Goal: Task Accomplishment & Management: Use online tool/utility

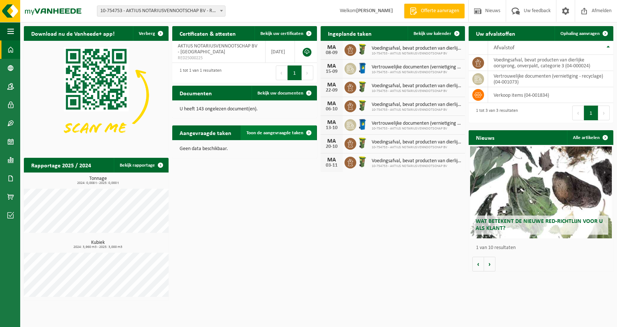
click at [308, 133] on span at bounding box center [309, 132] width 15 height 15
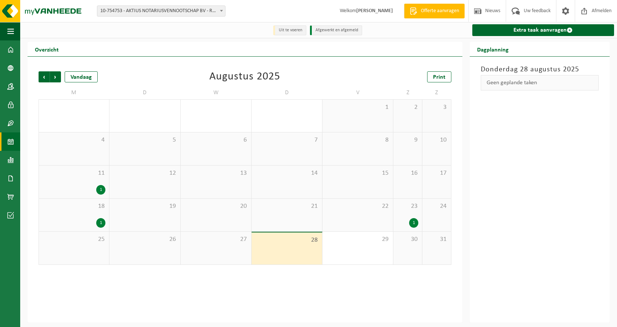
click at [92, 220] on div "1" at bounding box center [74, 223] width 63 height 10
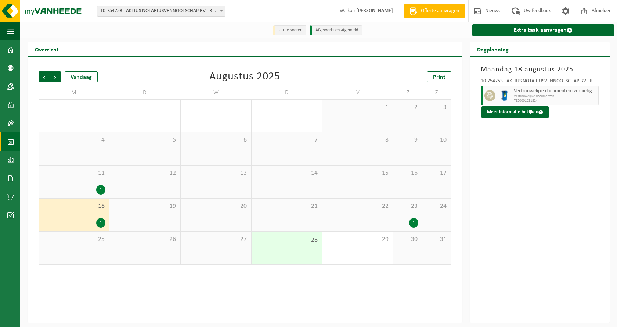
click at [541, 94] on span "Vertrouwelijke documenten (vernietiging - recyclage)" at bounding box center [555, 91] width 83 height 6
click at [539, 32] on link "Extra taak aanvragen" at bounding box center [543, 30] width 142 height 12
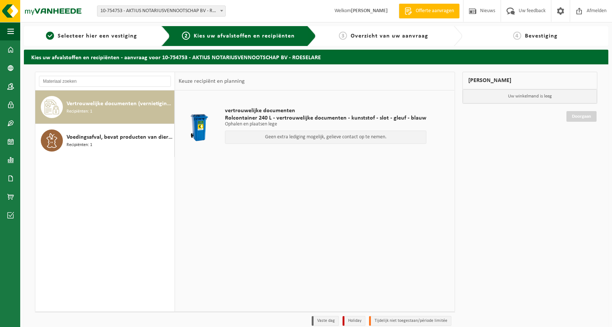
click at [58, 102] on icon at bounding box center [51, 107] width 15 height 15
click at [10, 53] on span at bounding box center [10, 49] width 7 height 18
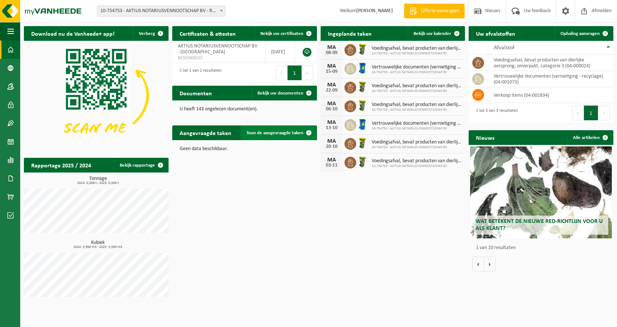
click at [268, 132] on span "Toon de aangevraagde taken" at bounding box center [274, 132] width 57 height 5
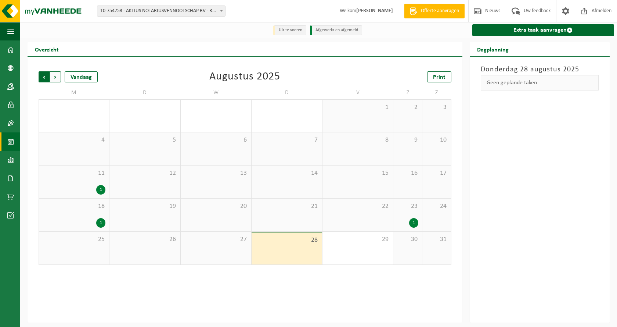
click at [55, 78] on span "Volgende" at bounding box center [55, 76] width 11 height 11
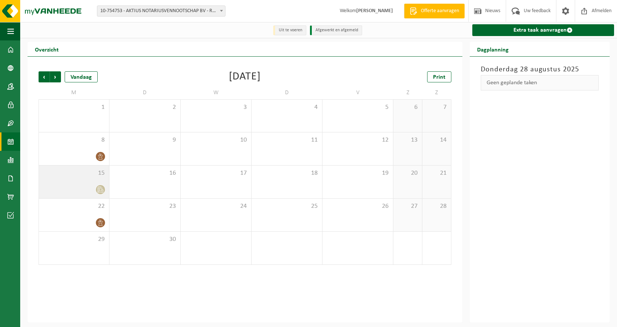
click at [80, 180] on div "15" at bounding box center [74, 181] width 70 height 33
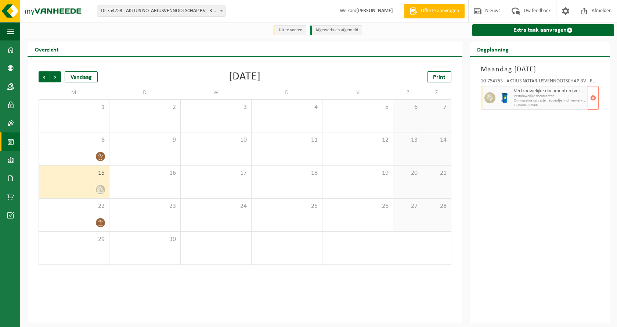
click at [560, 100] on span "Omwisseling op vaste frequentie (incl. verwerking)" at bounding box center [550, 100] width 72 height 4
click at [100, 187] on icon at bounding box center [100, 189] width 6 height 6
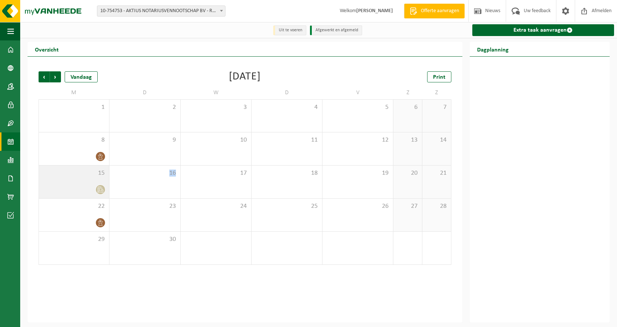
click at [100, 187] on icon at bounding box center [100, 189] width 6 height 6
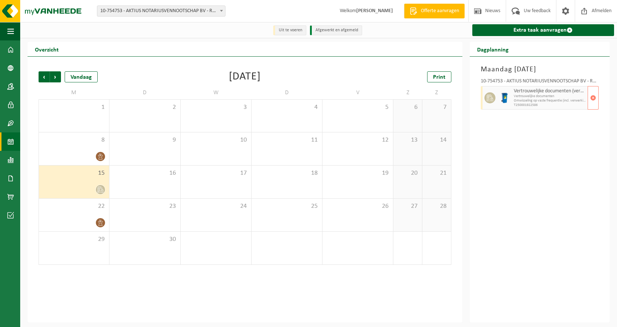
click at [491, 91] on div at bounding box center [489, 98] width 17 height 24
click at [530, 28] on link "Extra taak aanvragen" at bounding box center [543, 30] width 142 height 12
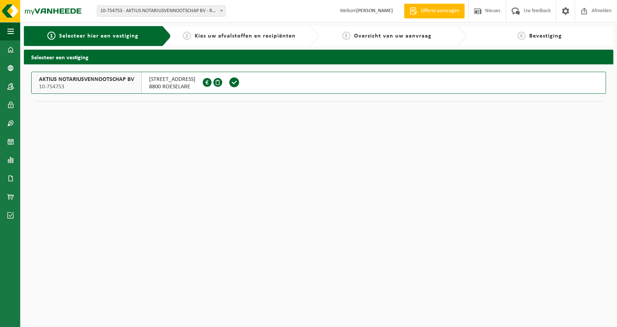
click at [229, 83] on span at bounding box center [234, 82] width 11 height 11
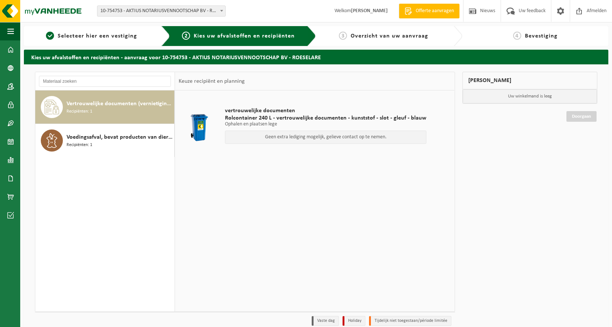
click at [260, 122] on p "Ophalen en plaatsen lege" at bounding box center [325, 124] width 201 height 5
click at [252, 118] on span "Rolcontainer 240 L - vertrouwelijke documenten - kunststof - slot - gleuf - bla…" at bounding box center [325, 117] width 201 height 7
click at [282, 138] on p "Geen extra lediging mogelijk, gelieve contact op te nemen." at bounding box center [325, 136] width 193 height 5
click at [102, 144] on div "Voedingsafval, bevat producten van dierlijke oorsprong, onverpakt, categorie 3 …" at bounding box center [119, 140] width 106 height 22
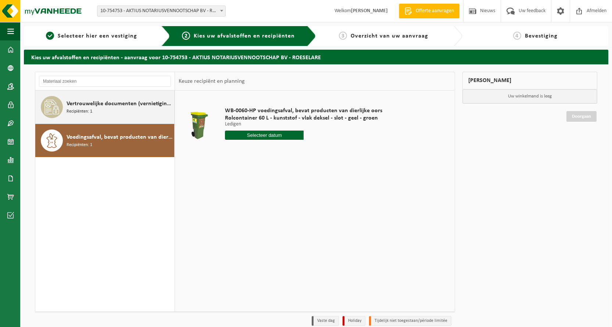
click at [97, 110] on div "Vertrouwelijke documenten (vernietiging - recyclage) Recipiënten: 1" at bounding box center [119, 107] width 106 height 22
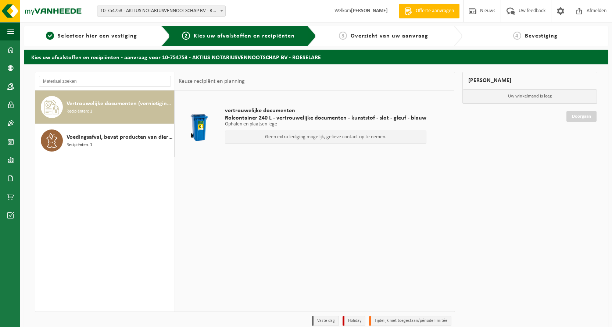
drag, startPoint x: 405, startPoint y: 321, endPoint x: 472, endPoint y: 209, distance: 131.0
click at [404, 321] on li "Tijdelijk niet toegestaan/période limitée" at bounding box center [410, 321] width 82 height 10
click at [9, 45] on span at bounding box center [10, 49] width 7 height 18
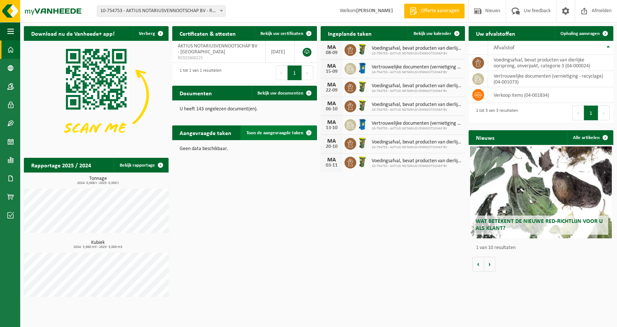
click at [264, 133] on span "Toon de aangevraagde taken" at bounding box center [274, 132] width 57 height 5
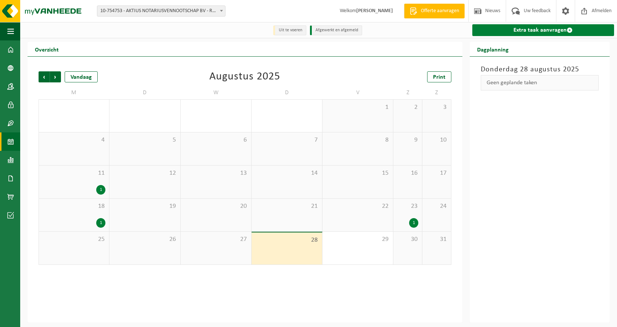
click at [524, 33] on link "Extra taak aanvragen" at bounding box center [543, 30] width 142 height 12
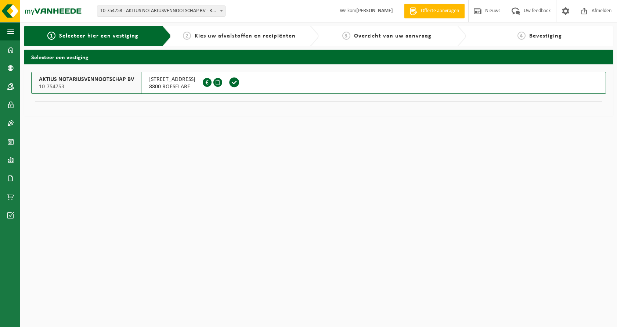
click at [213, 83] on span at bounding box center [217, 82] width 9 height 9
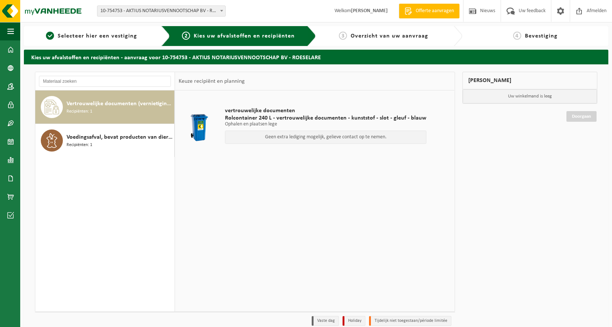
click at [121, 105] on span "Vertrouwelijke documenten (vernietiging - recyclage)" at bounding box center [119, 103] width 106 height 9
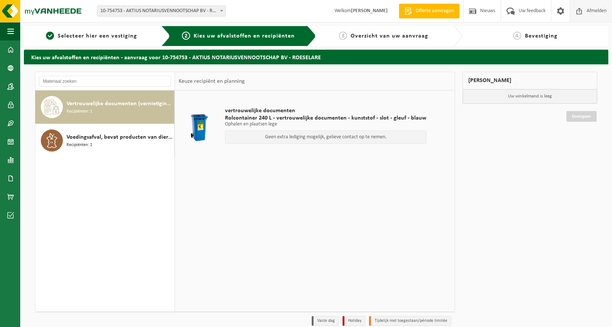
click at [591, 12] on span "Afmelden" at bounding box center [596, 11] width 24 height 22
